Goal: Information Seeking & Learning: Learn about a topic

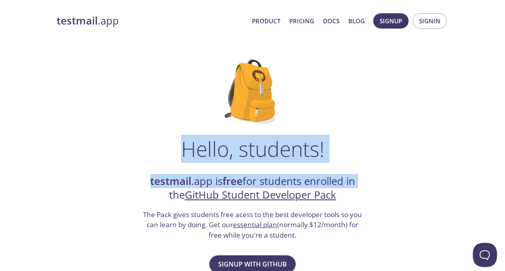
drag, startPoint x: 198, startPoint y: 152, endPoint x: 370, endPoint y: 149, distance: 171.9
drag, startPoint x: 370, startPoint y: 149, endPoint x: 277, endPoint y: 141, distance: 93.6
click at [277, 141] on h1 "Hello, students!" at bounding box center [252, 149] width 143 height 24
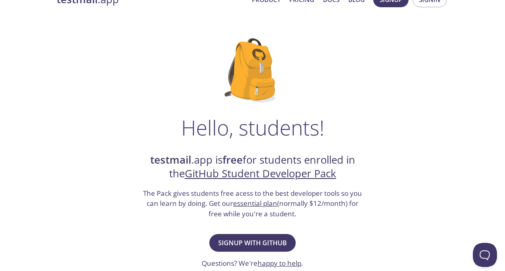
scroll to position [40, 0]
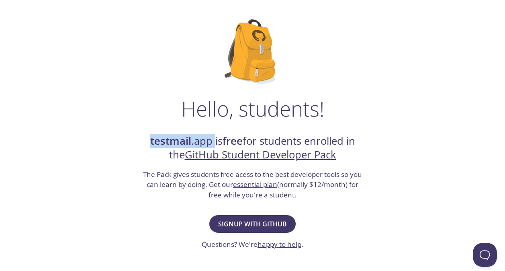
drag, startPoint x: 143, startPoint y: 146, endPoint x: 211, endPoint y: 143, distance: 67.5
click at [211, 143] on h2 "testmail .app is free for students enrolled in the GitHub Student Developer Pack" at bounding box center [252, 148] width 221 height 28
drag, startPoint x: 211, startPoint y: 143, endPoint x: 232, endPoint y: 141, distance: 21.4
click at [231, 141] on strong "free" at bounding box center [232, 141] width 20 height 14
drag, startPoint x: 251, startPoint y: 141, endPoint x: 260, endPoint y: 143, distance: 9.1
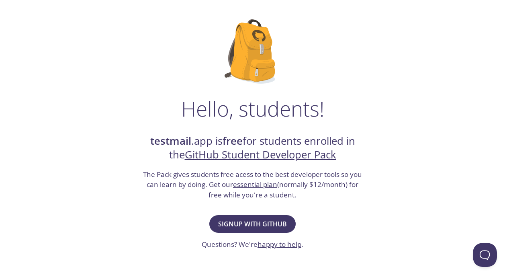
click at [251, 140] on h2 "testmail .app is free for students enrolled in the GitHub Student Developer Pack" at bounding box center [252, 148] width 221 height 28
click at [309, 142] on h2 "testmail .app is free for students enrolled in the GitHub Student Developer Pack" at bounding box center [252, 148] width 221 height 28
click at [351, 143] on h2 "testmail .app is free for students enrolled in the GitHub Student Developer Pack" at bounding box center [252, 148] width 221 height 28
drag, startPoint x: 373, startPoint y: 138, endPoint x: 376, endPoint y: 147, distance: 9.7
click at [376, 147] on div "Hello, students! testmail .app is free for students enrolled in the GitHub Stud…" at bounding box center [253, 251] width 392 height 490
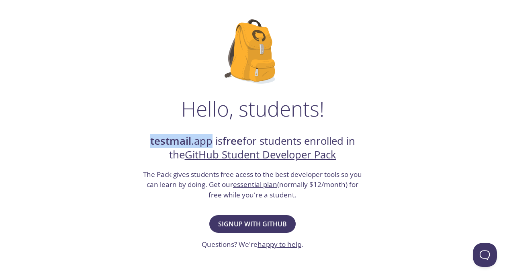
drag, startPoint x: 139, startPoint y: 138, endPoint x: 207, endPoint y: 139, distance: 68.3
click at [207, 139] on div "Hello, students! testmail .app is free for students enrolled in the GitHub Stud…" at bounding box center [253, 251] width 392 height 490
copy h2 "testmail .app"
